Goal: Task Accomplishment & Management: Use online tool/utility

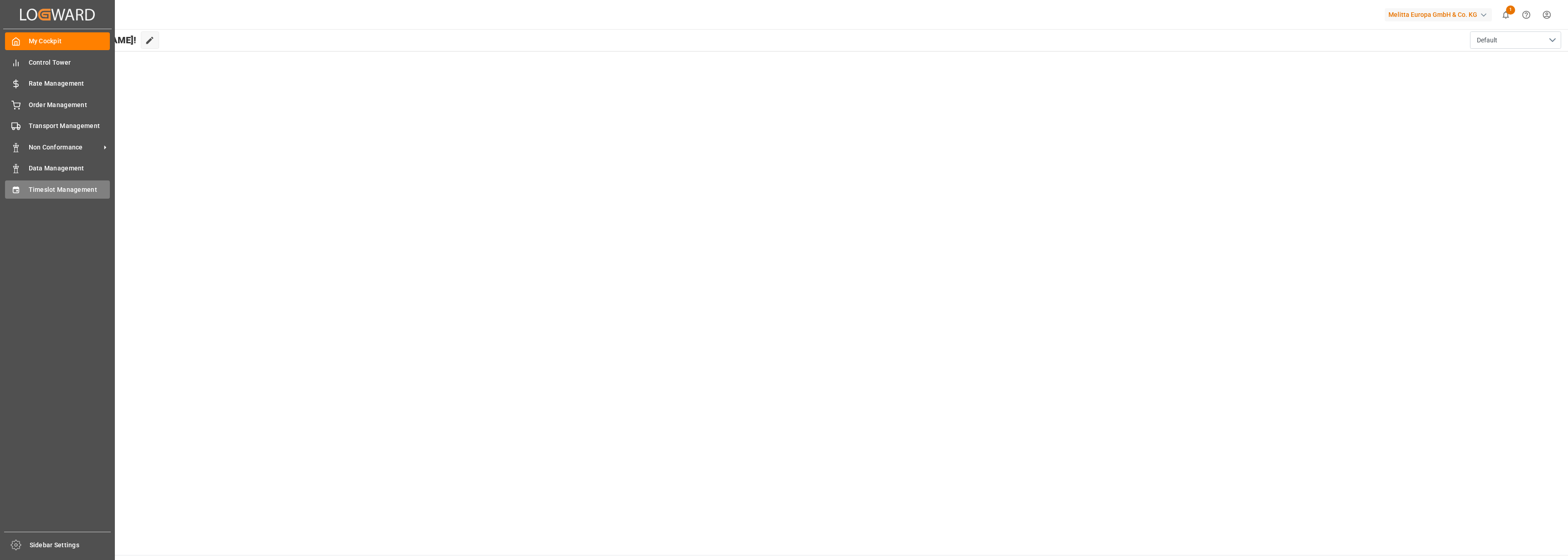
click at [34, 188] on span "Timeslot Management" at bounding box center [69, 190] width 82 height 10
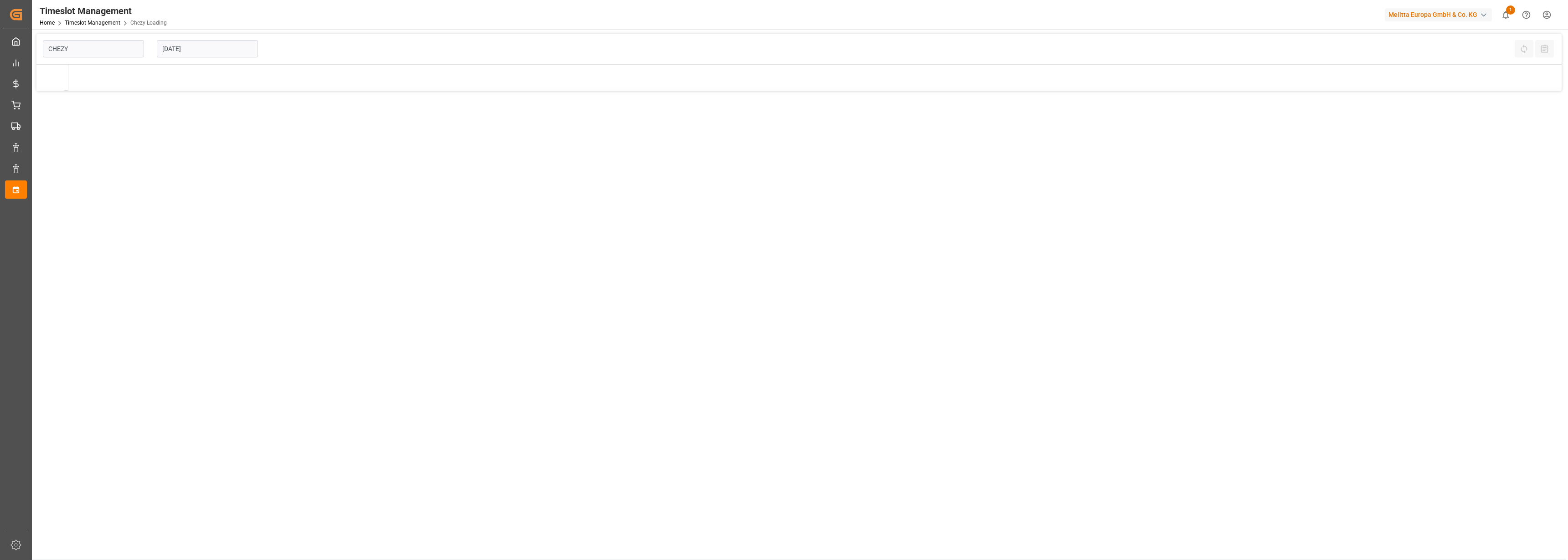
type input "Chezy Loading"
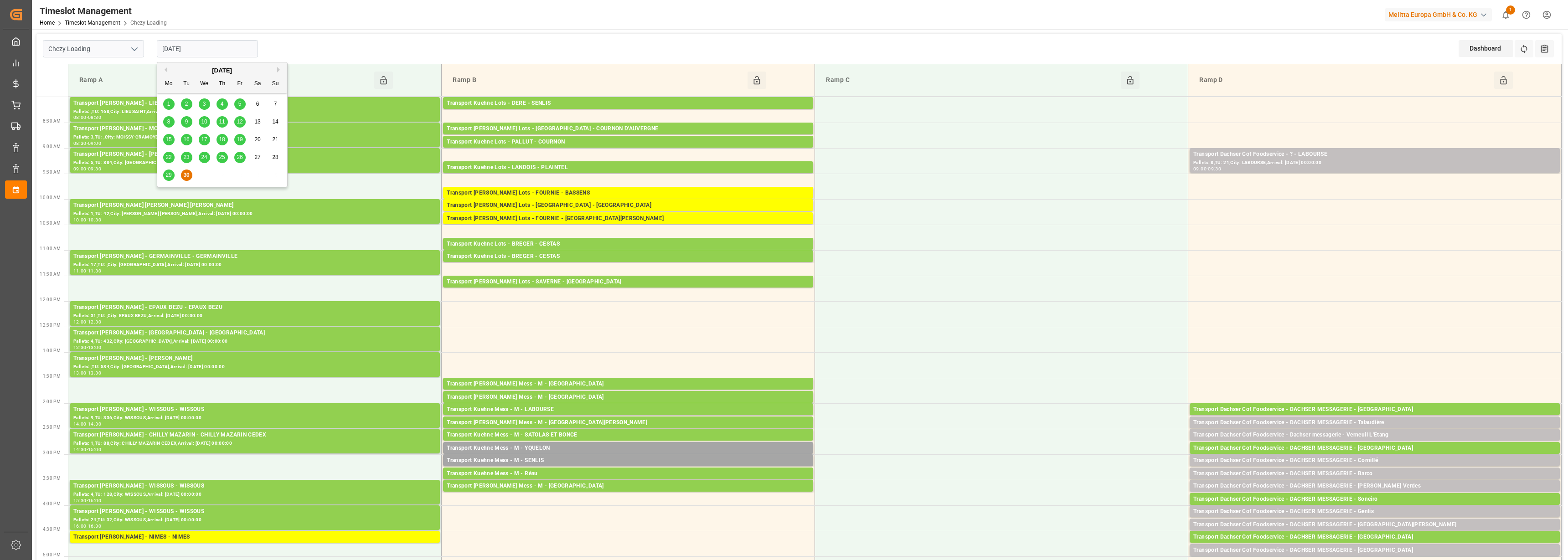
click at [213, 52] on input "[DATE]" at bounding box center [208, 49] width 101 height 17
click at [278, 72] on button "Next Month" at bounding box center [279, 69] width 5 height 5
click at [203, 102] on span "1" at bounding box center [204, 103] width 3 height 6
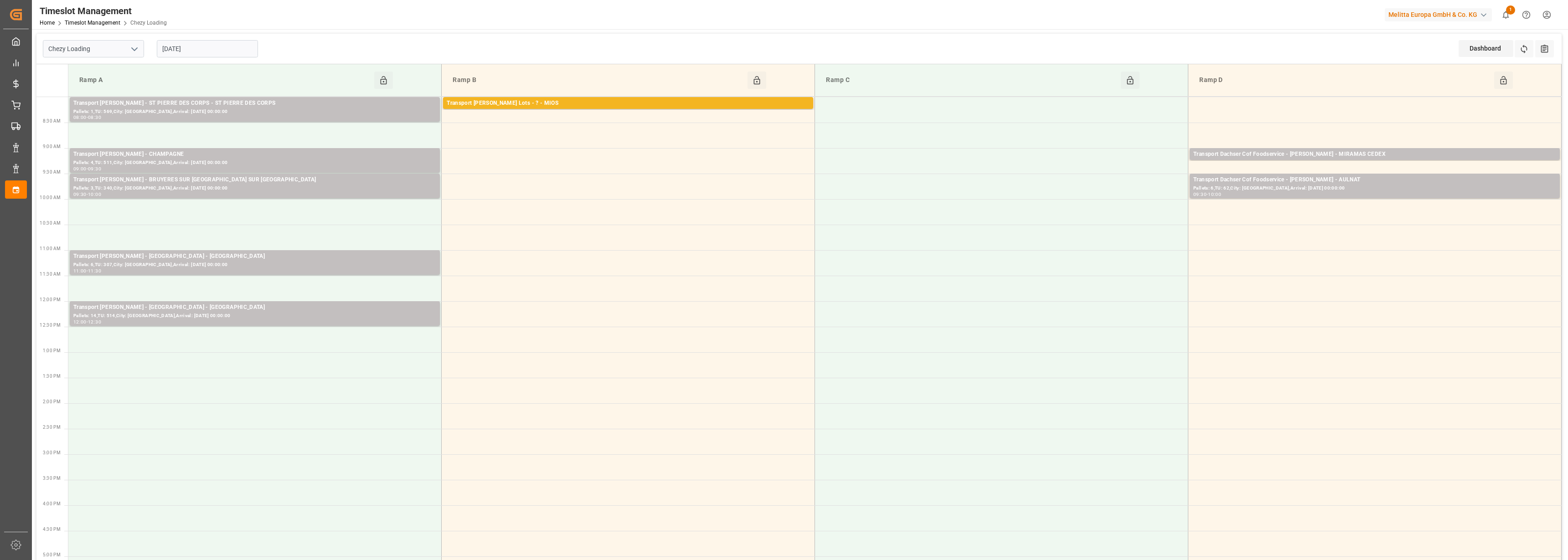
click at [185, 49] on input "[DATE]" at bounding box center [208, 49] width 101 height 17
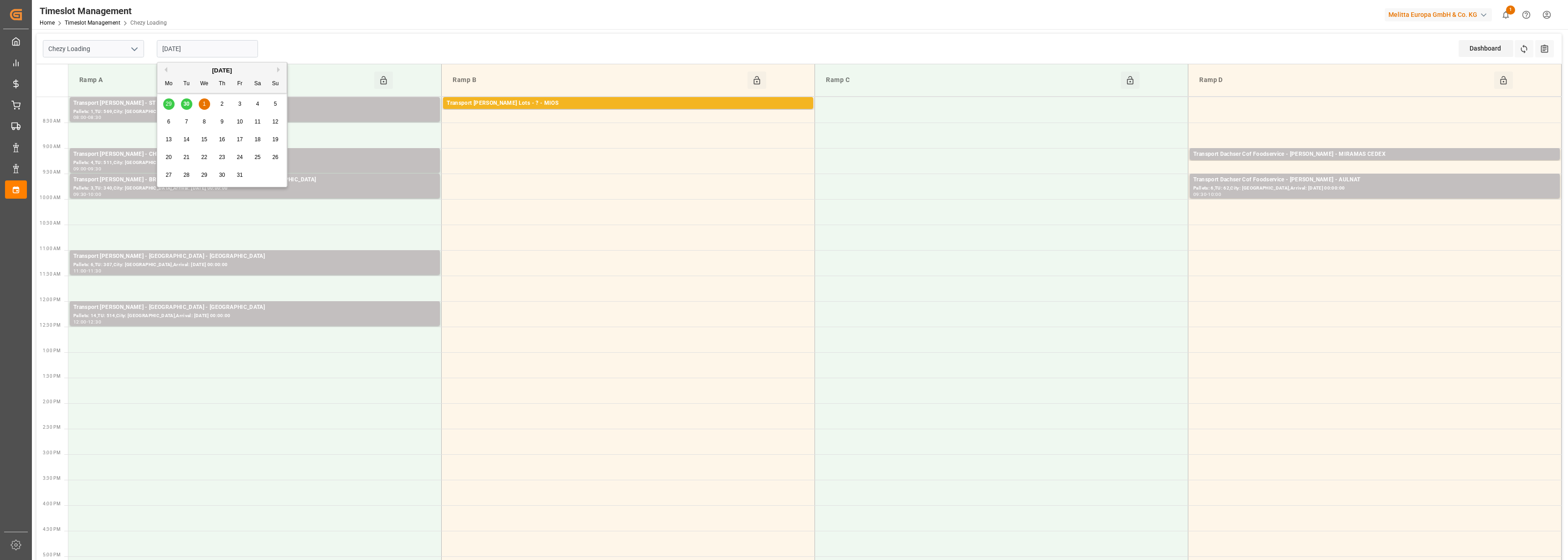
click at [220, 103] on span "2" at bounding box center [222, 103] width 3 height 6
type input "[DATE]"
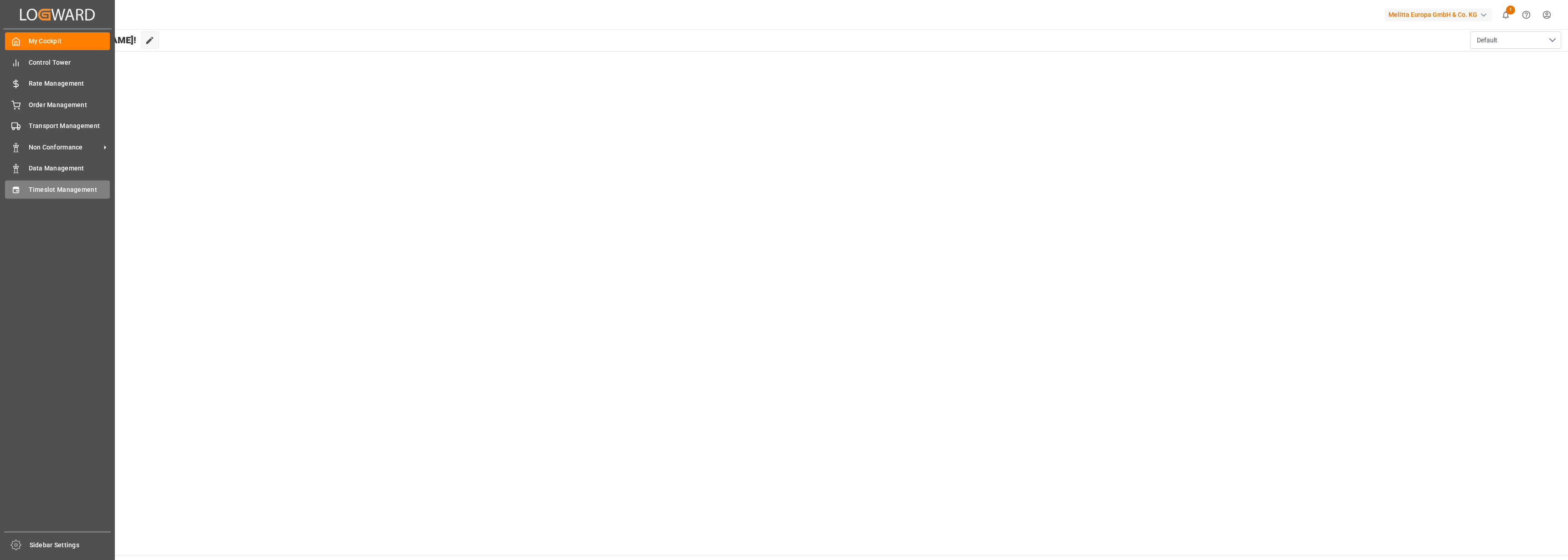
click at [15, 195] on div "Timeslot Management Timeslot Management" at bounding box center [57, 189] width 105 height 18
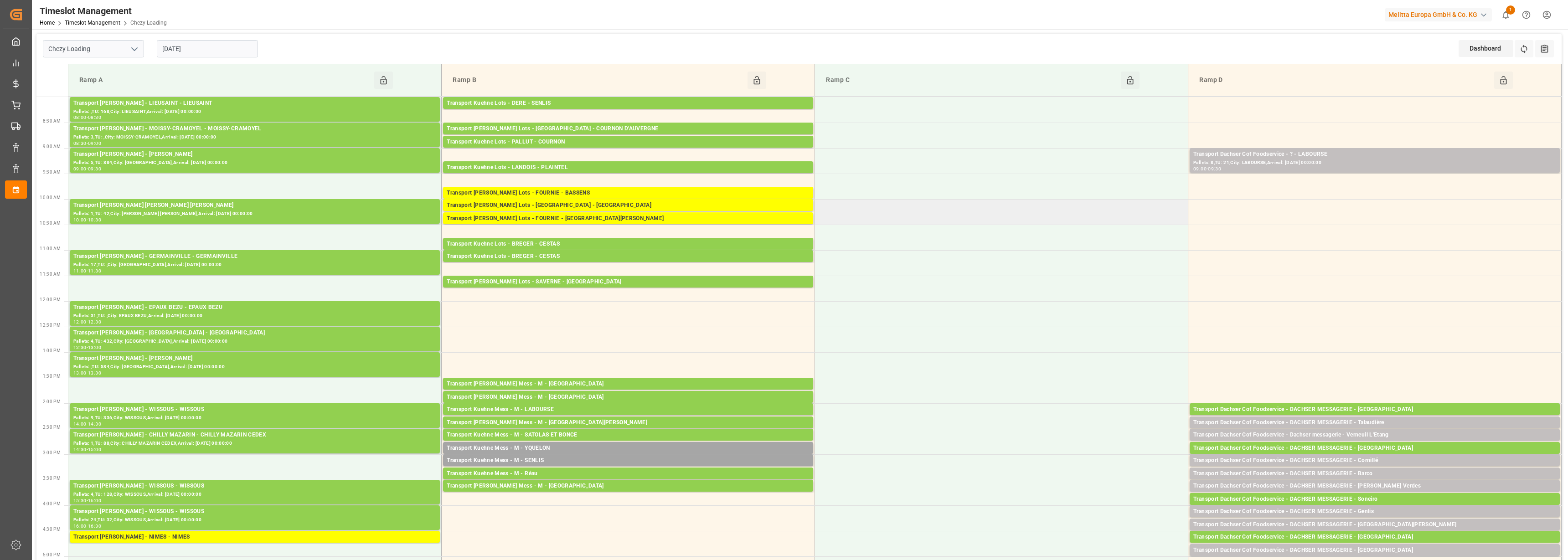
scroll to position [171, 0]
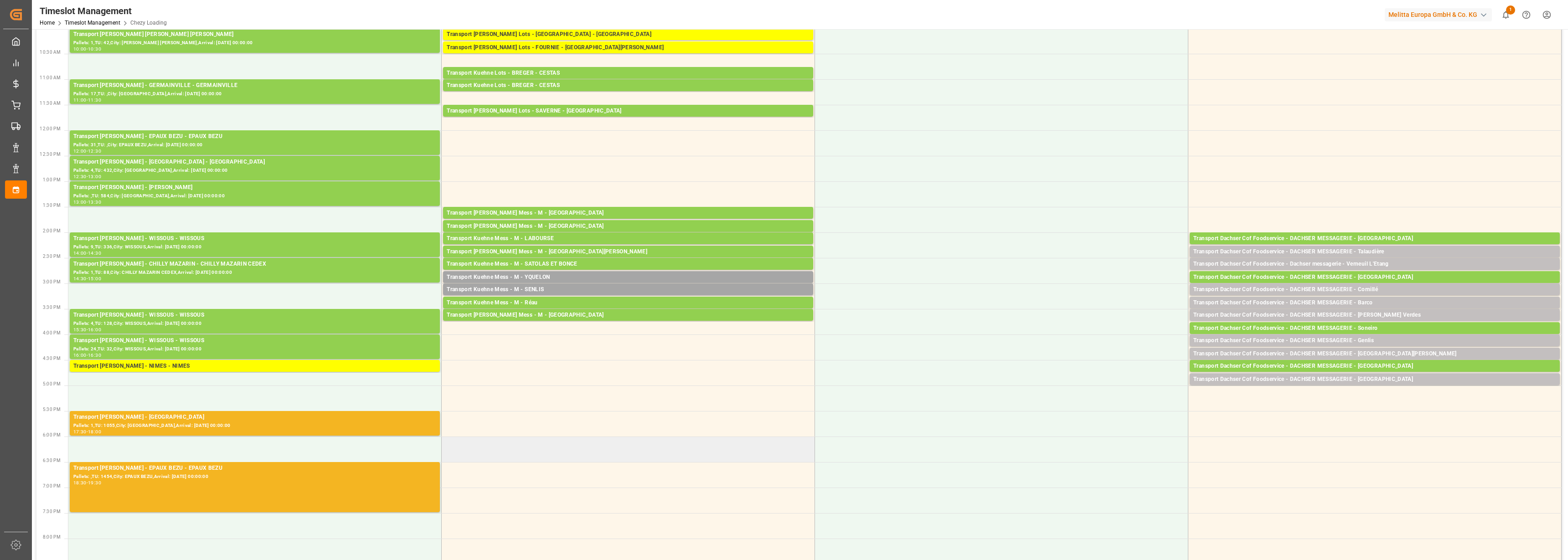
click at [729, 451] on td at bounding box center [628, 449] width 373 height 26
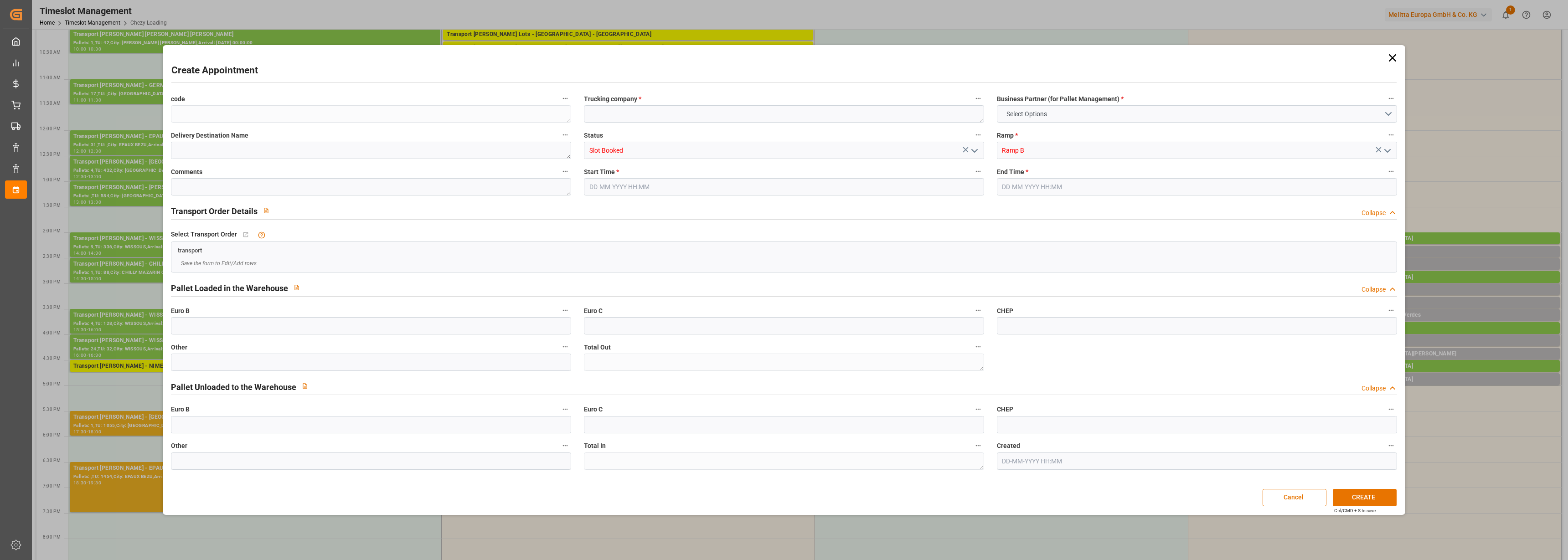
type input "0"
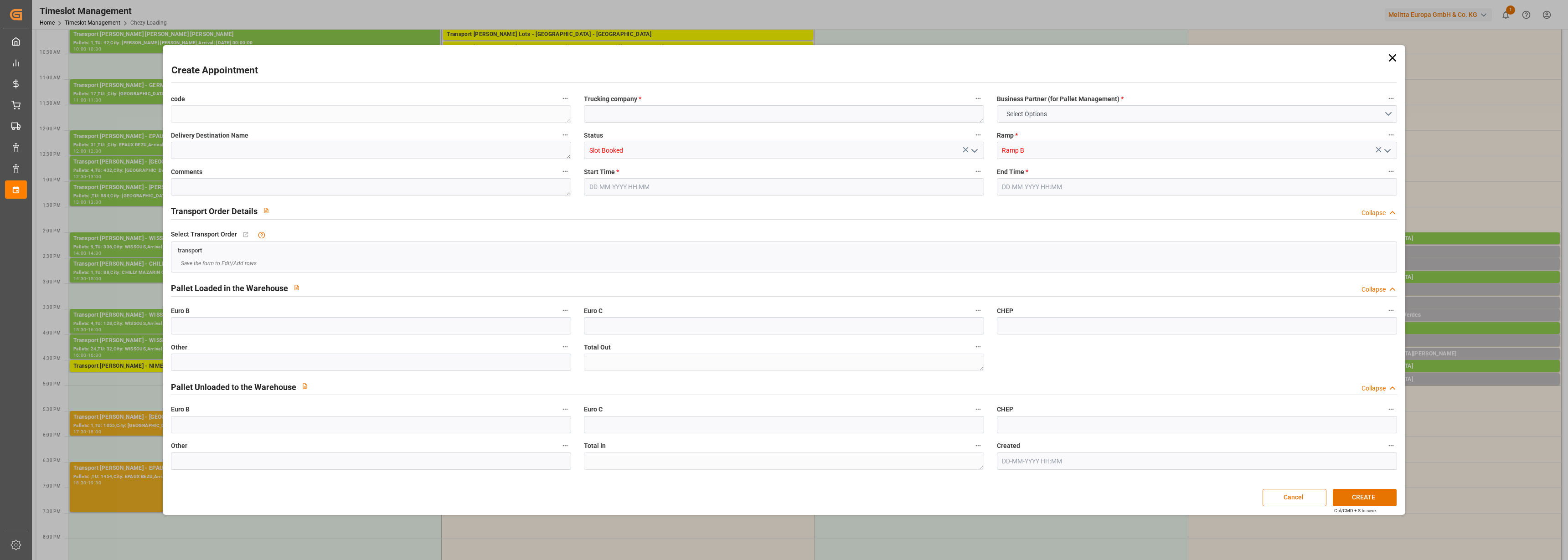
type input "0"
type input "[DATE] 18:00"
type input "[DATE] 18:30"
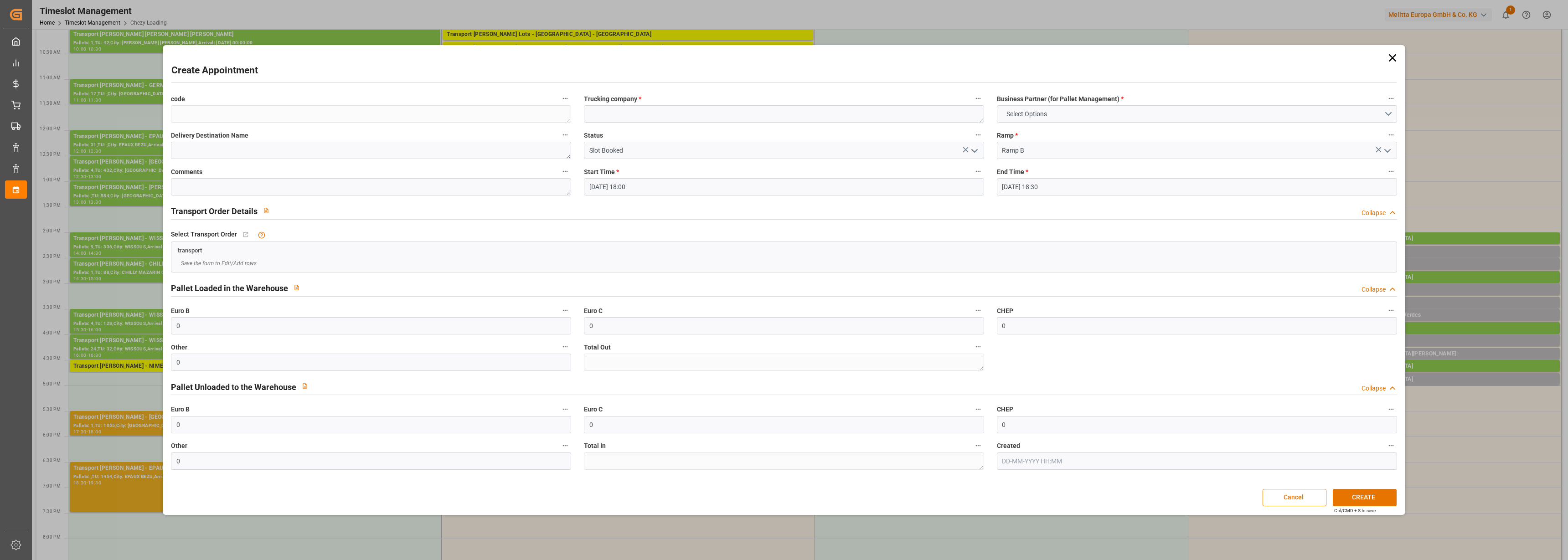
click at [1391, 58] on icon at bounding box center [1392, 58] width 7 height 7
